Goal: Information Seeking & Learning: Learn about a topic

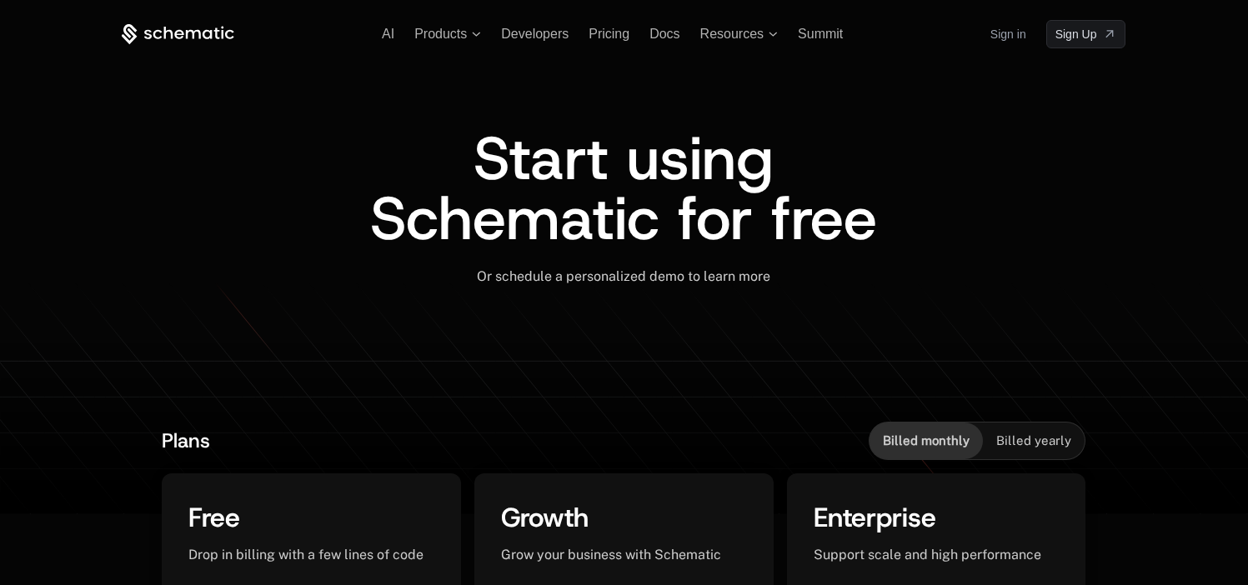
click at [1005, 43] on link "Sign in" at bounding box center [1008, 34] width 36 height 27
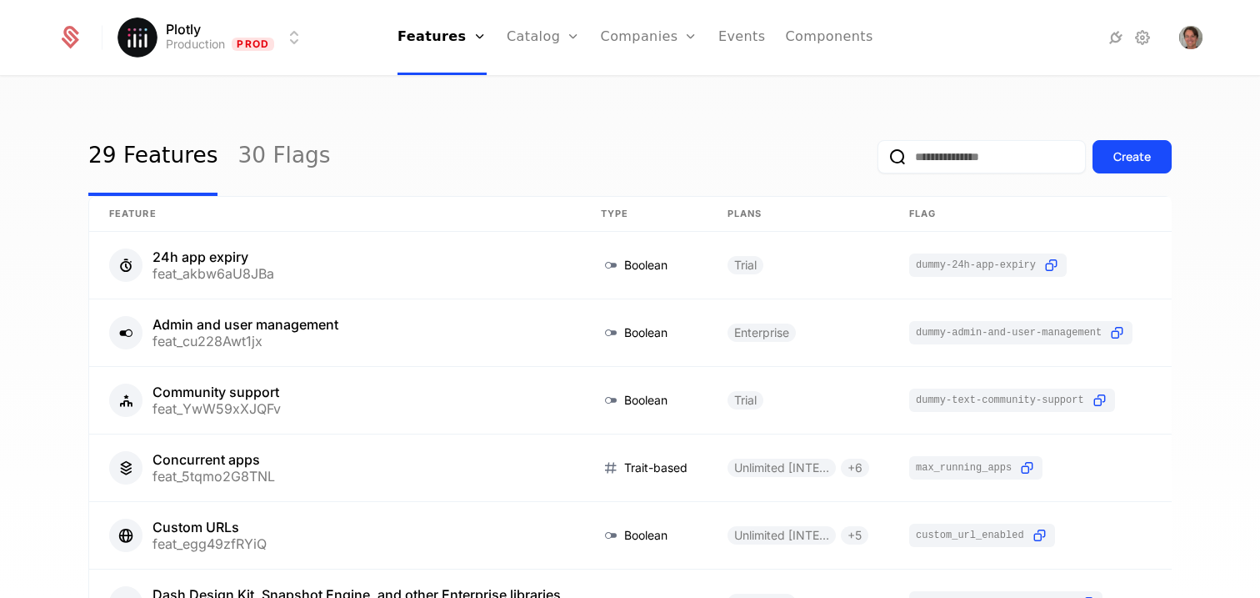
click at [1000, 96] on div "29 Features 30 Flags Create Feature Type Plans Flag Last Modified 24h app expir…" at bounding box center [630, 343] width 1260 height 530
click at [538, 88] on link "Plans" at bounding box center [570, 81] width 86 height 13
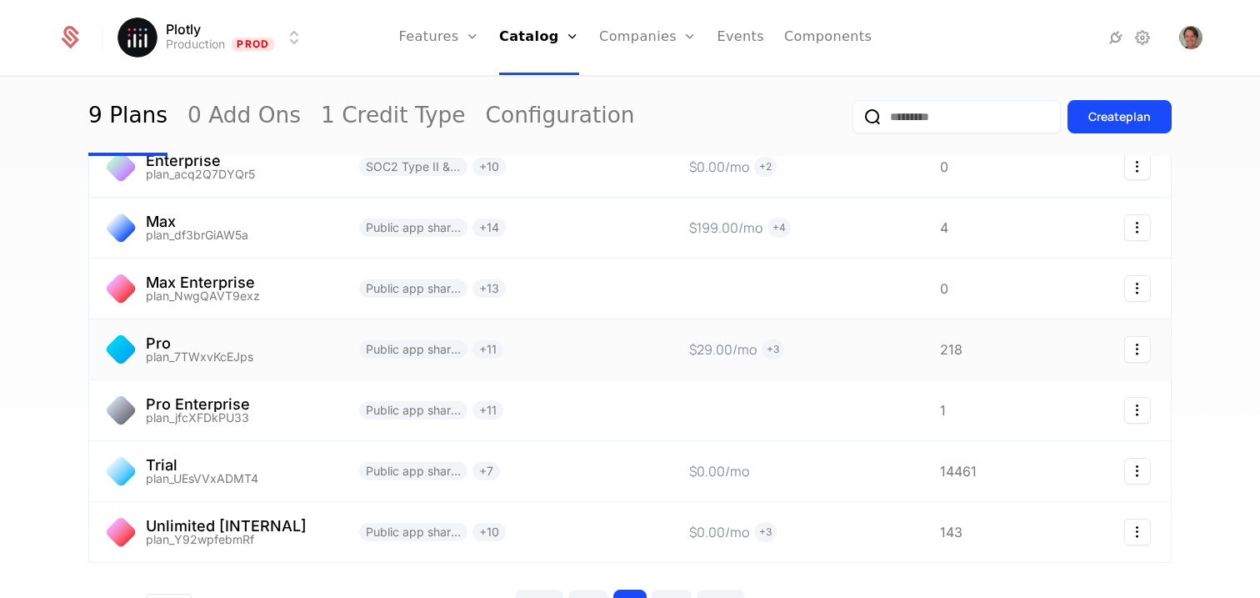
scroll to position [210, 0]
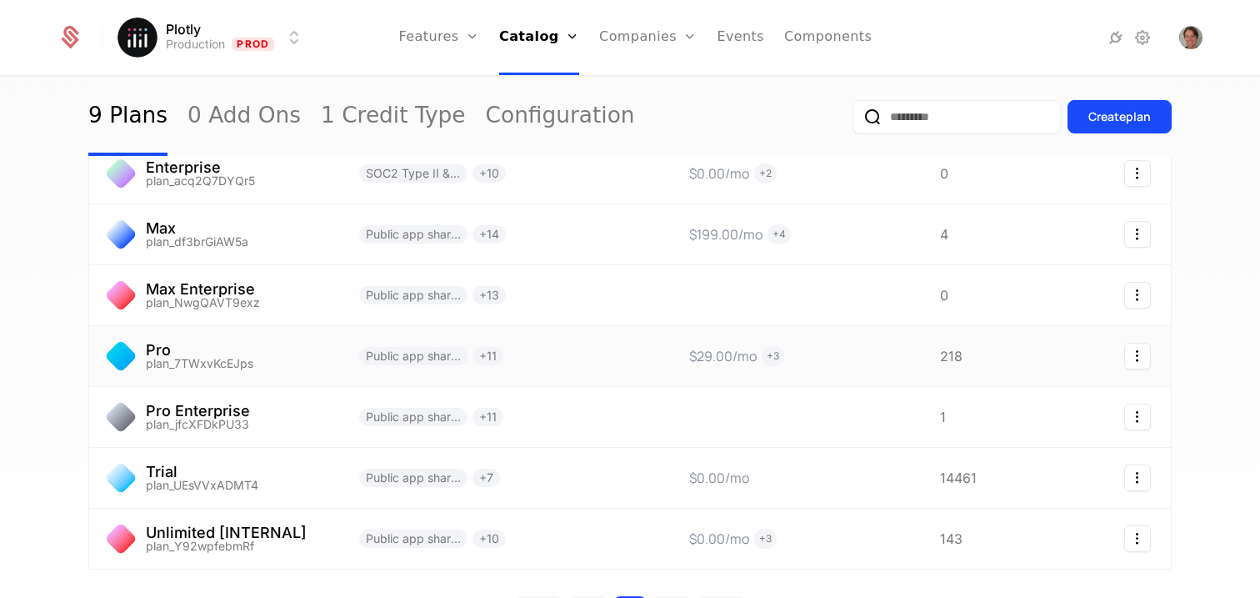
click at [613, 363] on link at bounding box center [504, 356] width 330 height 60
